Goal: Navigation & Orientation: Find specific page/section

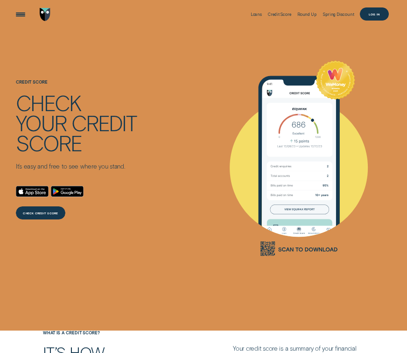
click at [373, 8] on div "Log in" at bounding box center [374, 13] width 29 height 13
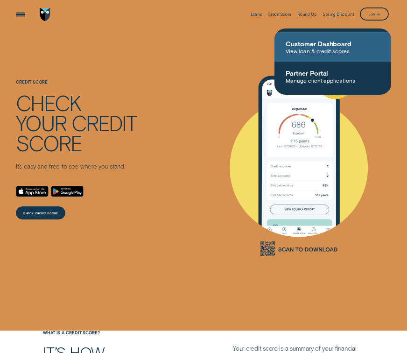
click at [329, 46] on span "Customer Dashboard" at bounding box center [333, 44] width 94 height 8
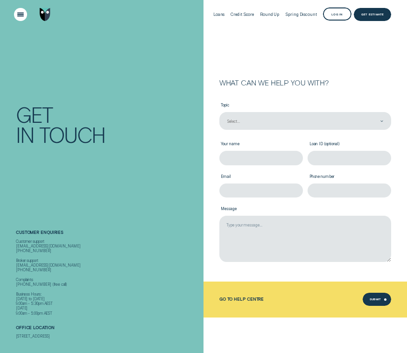
click at [17, 12] on div "Open Menu" at bounding box center [21, 14] width 18 height 18
